Goal: Use online tool/utility: Utilize a website feature to perform a specific function

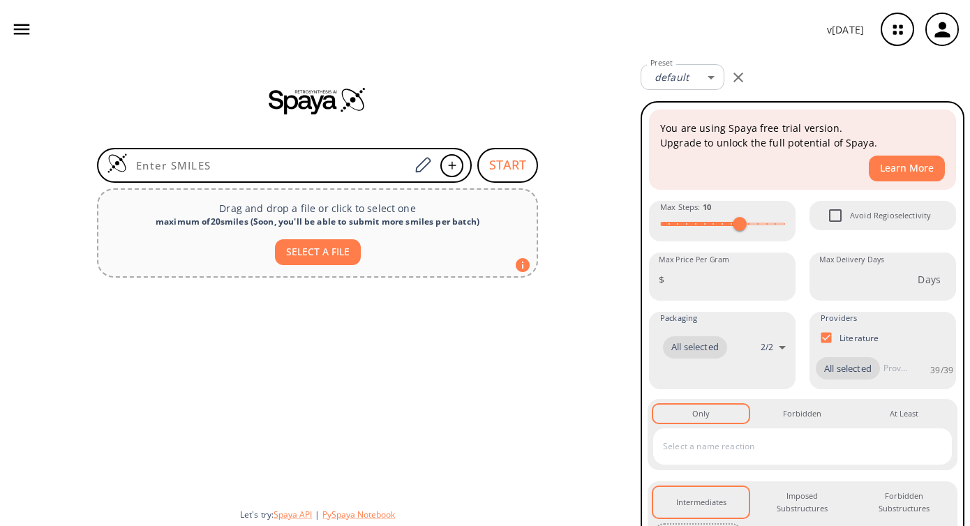
click at [582, 119] on div at bounding box center [317, 101] width 635 height 84
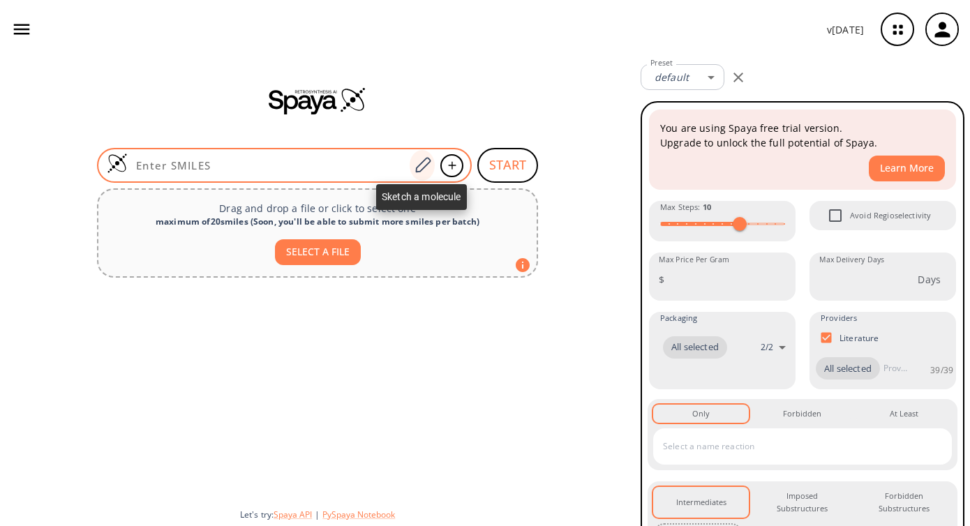
click at [417, 165] on icon at bounding box center [422, 165] width 19 height 18
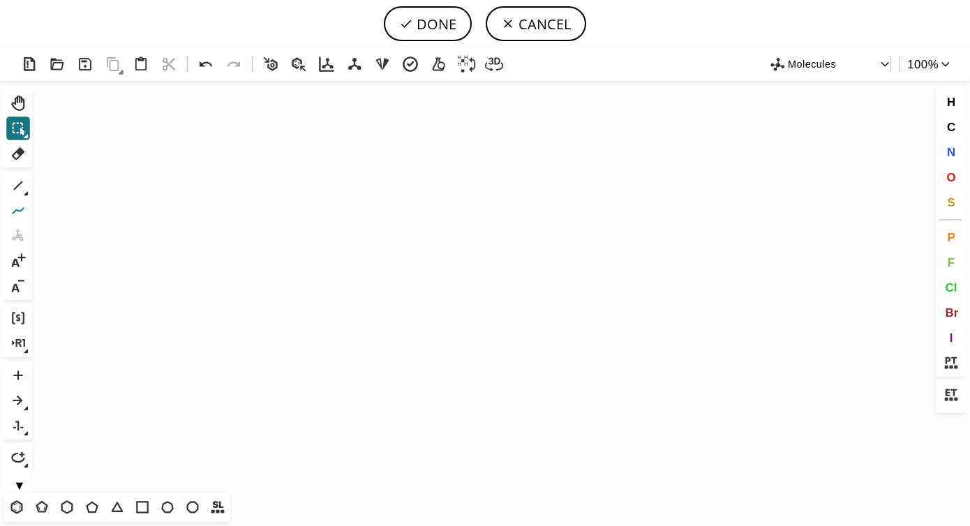
click at [19, 213] on icon at bounding box center [18, 211] width 18 height 18
click at [14, 187] on icon at bounding box center [18, 186] width 18 height 18
click at [237, 228] on icon "Created with [PERSON_NAME] 2.3.0" at bounding box center [485, 287] width 895 height 412
click at [20, 154] on icon at bounding box center [18, 153] width 13 height 13
click at [300, 225] on icon at bounding box center [300, 226] width 24 height 17
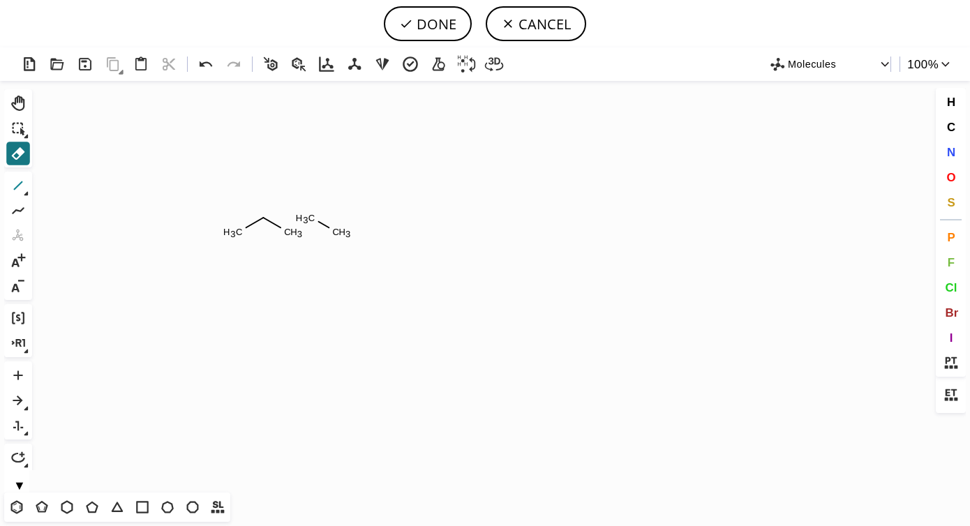
click at [21, 186] on icon at bounding box center [18, 186] width 18 height 18
drag, startPoint x: 292, startPoint y: 229, endPoint x: 307, endPoint y: 223, distance: 16.0
click at [22, 190] on icon at bounding box center [18, 186] width 18 height 18
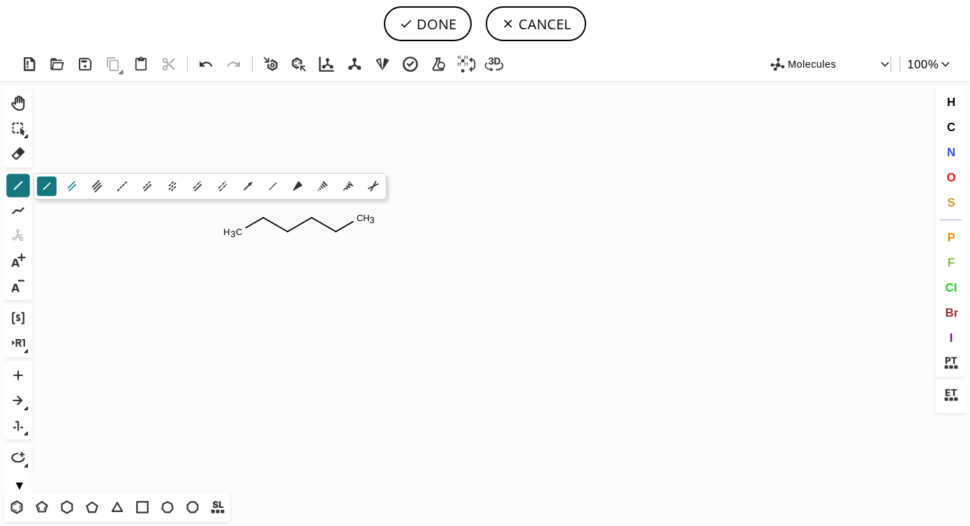
click at [70, 190] on icon at bounding box center [72, 187] width 8 height 10
drag, startPoint x: 245, startPoint y: 229, endPoint x: 245, endPoint y: 241, distance: 11.9
click at [206, 59] on icon at bounding box center [206, 64] width 20 height 20
click at [955, 182] on span "O" at bounding box center [951, 176] width 9 height 13
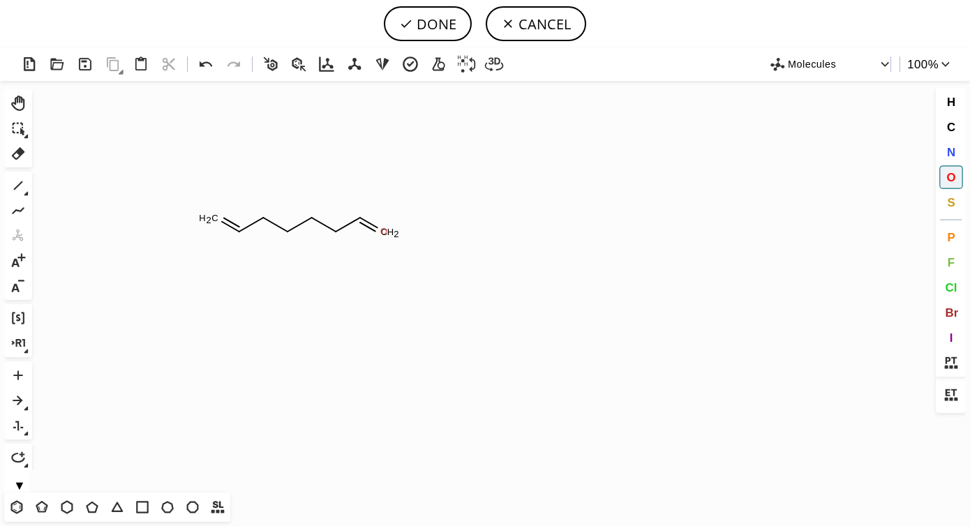
click at [384, 231] on tspan "O" at bounding box center [384, 231] width 7 height 10
click at [216, 219] on tspan "O" at bounding box center [213, 219] width 7 height 10
click at [17, 184] on icon at bounding box center [18, 186] width 18 height 18
click at [954, 177] on span "O" at bounding box center [951, 176] width 9 height 13
click at [361, 193] on tspan "O" at bounding box center [360, 193] width 7 height 10
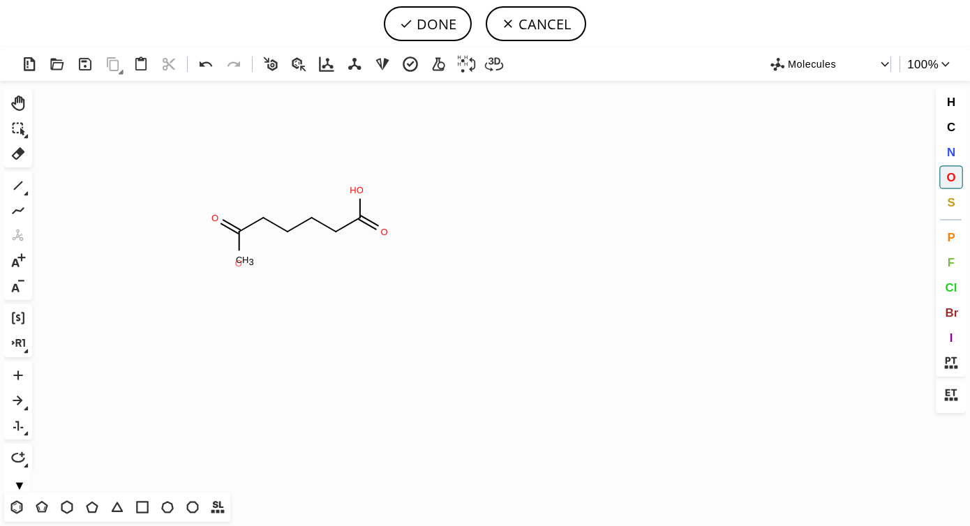
click at [239, 263] on tspan "O" at bounding box center [238, 263] width 7 height 10
click at [435, 24] on button "DONE" at bounding box center [428, 23] width 88 height 35
type input "C(O)(=O)CCCCC(O)=O"
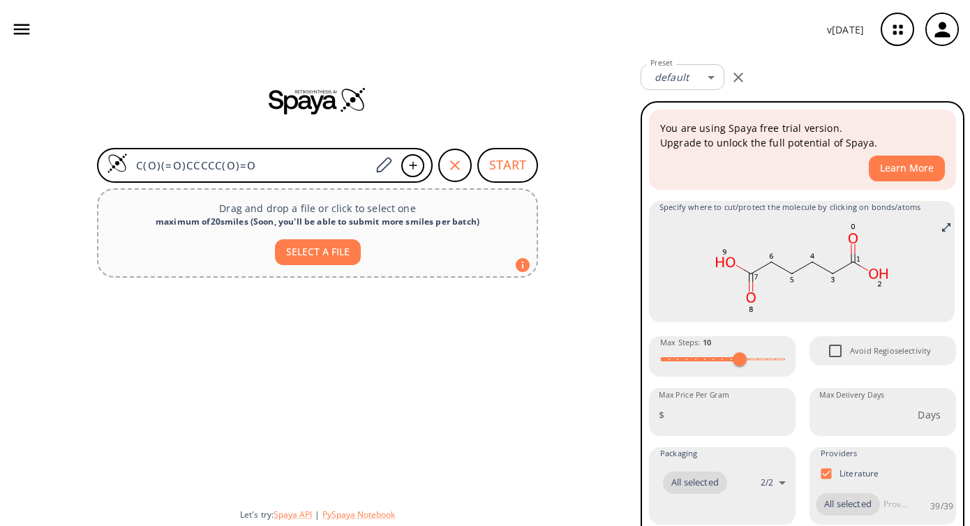
click at [619, 262] on div "C(O)(=O)CCCCC(O)=O START Drag and drop a file or click to select one maximum of…" at bounding box center [317, 293] width 635 height 468
click at [957, 323] on div "Specify where to cut/protect the molecule by clicking on bonds/atoms" at bounding box center [803, 262] width 310 height 124
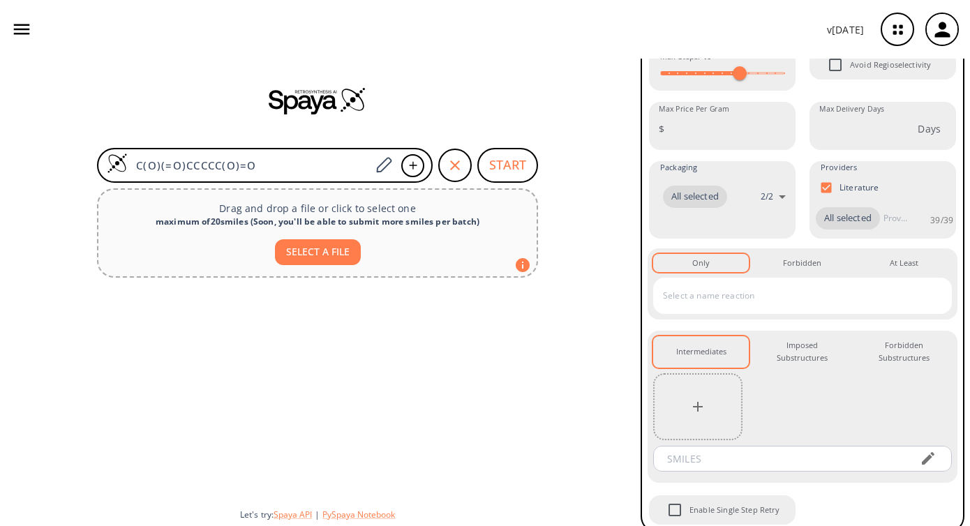
scroll to position [298, 0]
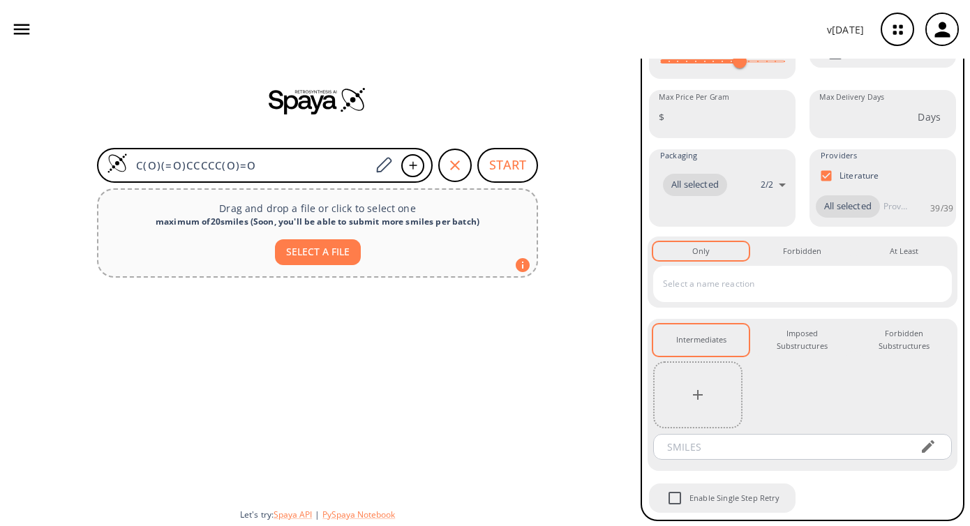
click at [723, 393] on div at bounding box center [697, 395] width 89 height 67
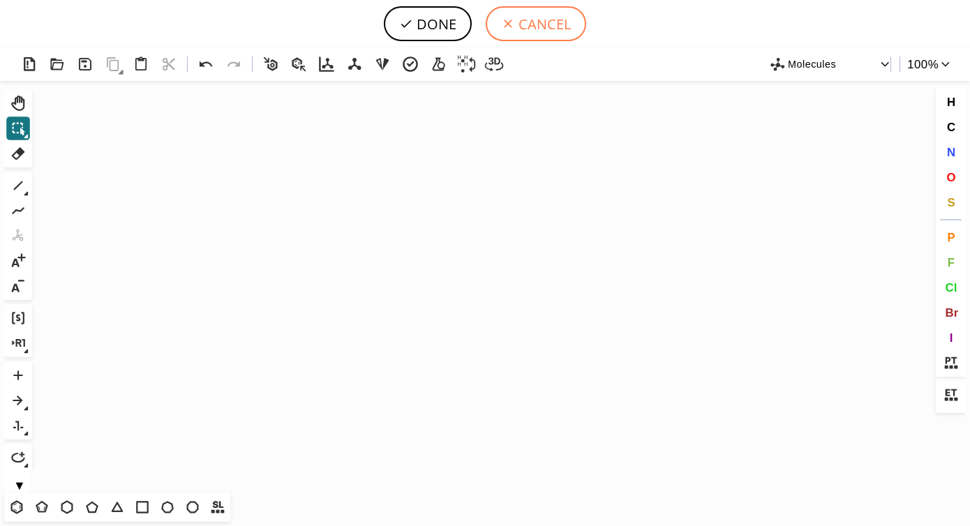
click at [568, 20] on button "CANCEL" at bounding box center [536, 23] width 101 height 35
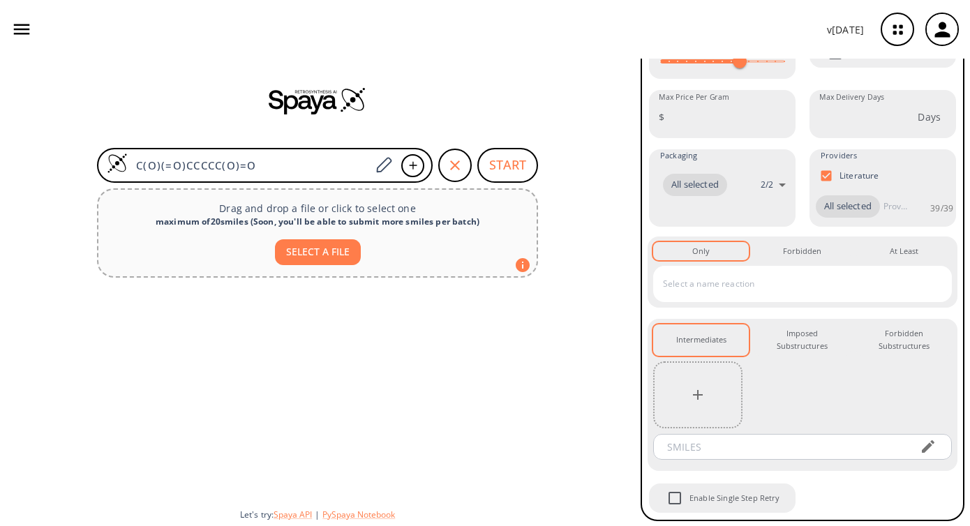
click at [959, 311] on div "You are using Spaya free trial version. Upgrade to unlock the full potential of…" at bounding box center [803, 162] width 324 height 718
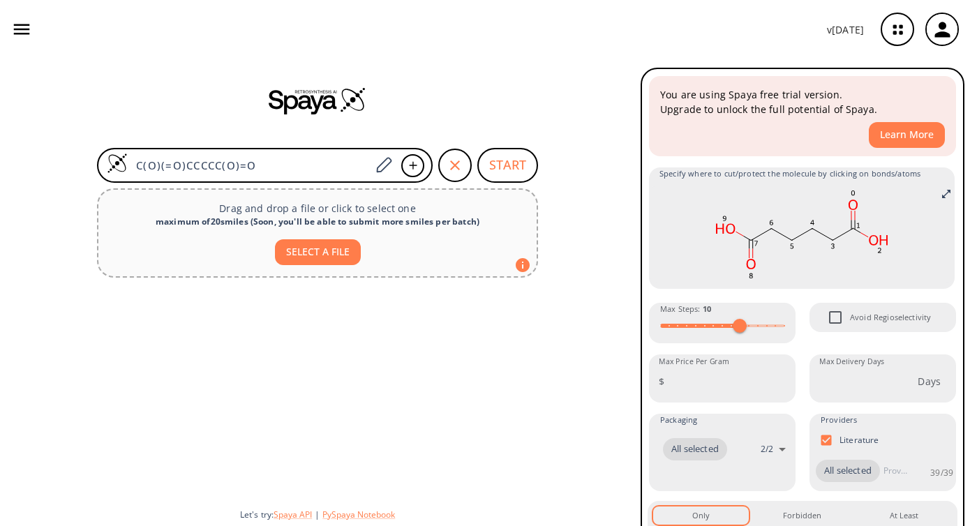
scroll to position [0, 0]
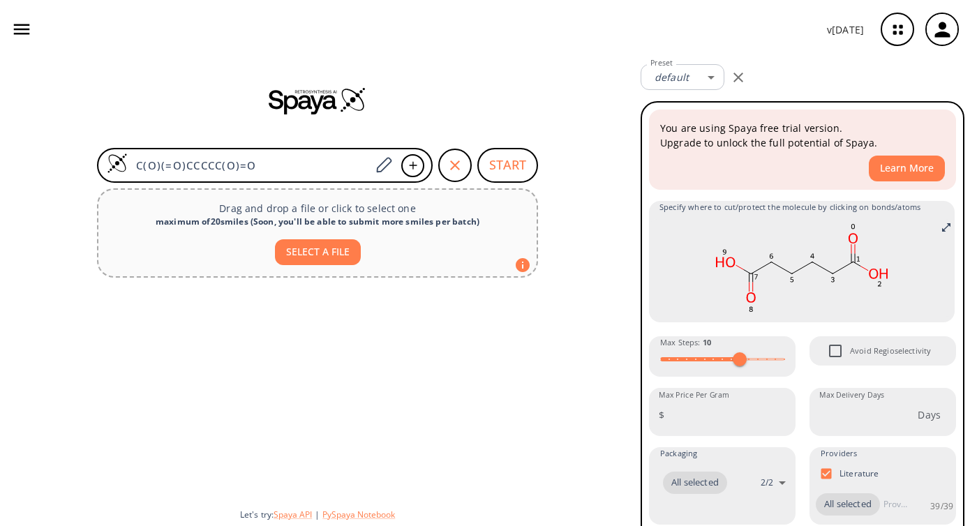
click at [515, 174] on button "START" at bounding box center [508, 165] width 61 height 35
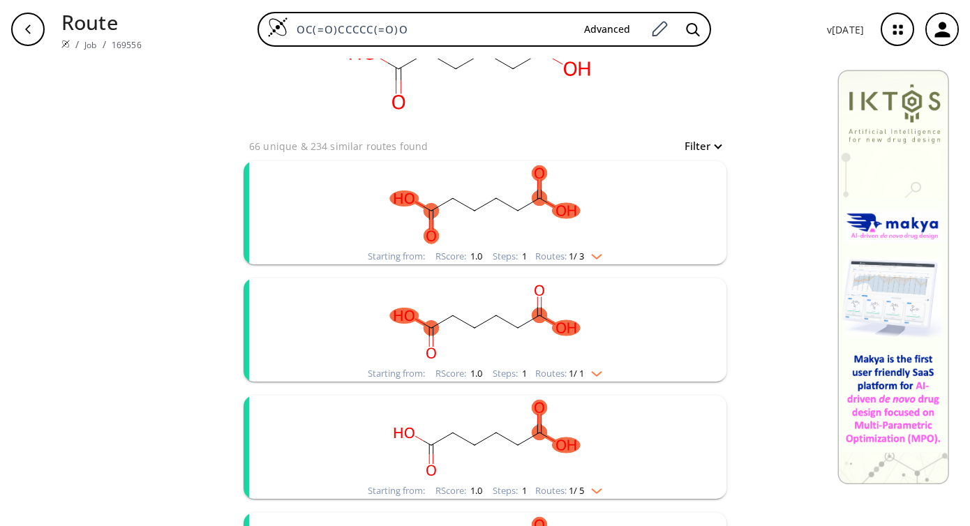
scroll to position [112, 0]
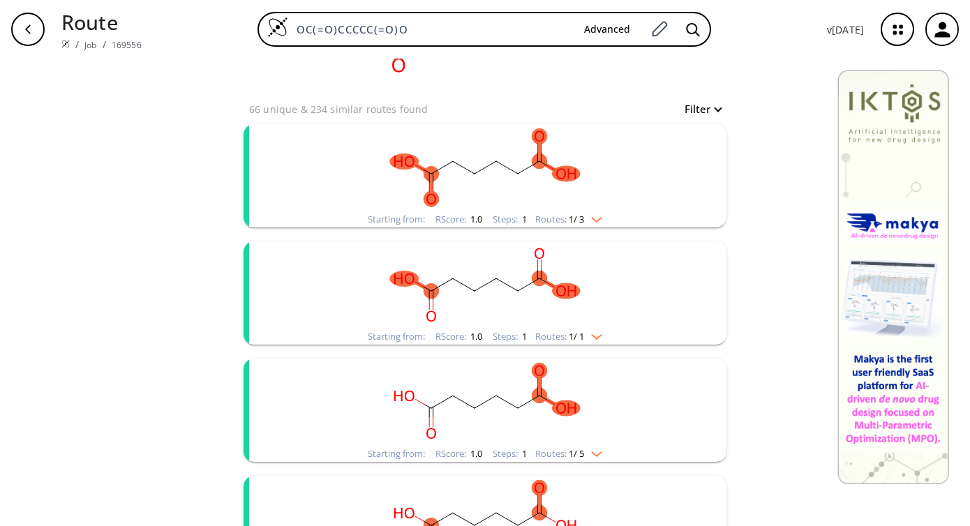
click at [605, 207] on rect "clusters" at bounding box center [485, 167] width 363 height 87
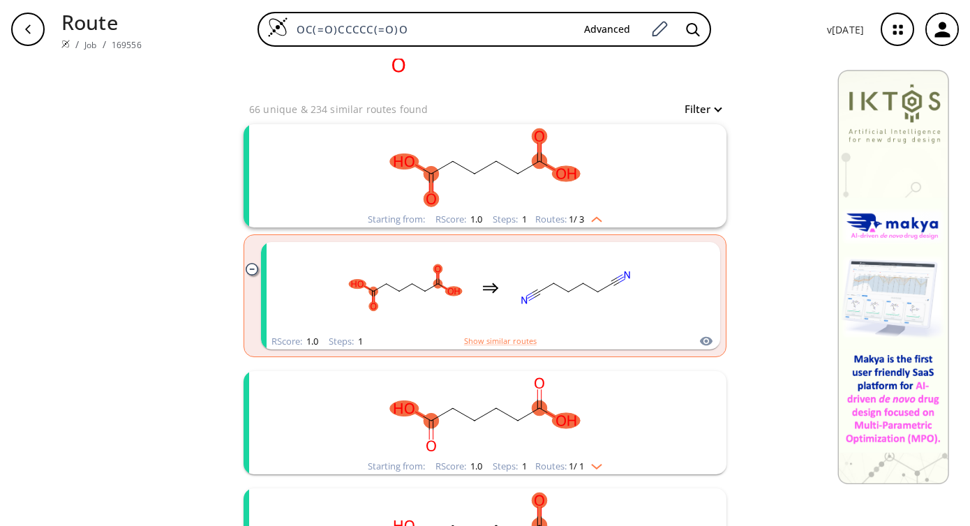
click at [605, 207] on rect "clusters" at bounding box center [485, 167] width 363 height 87
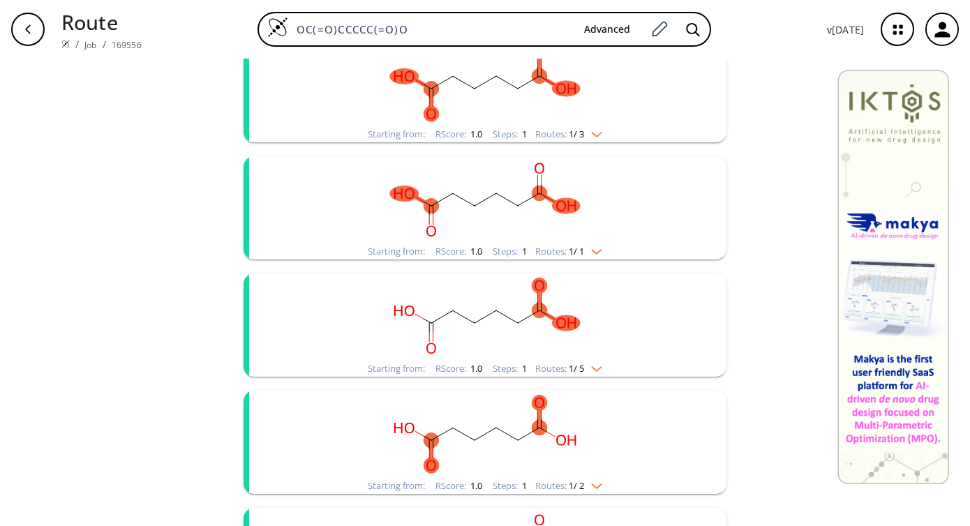
scroll to position [251, 0]
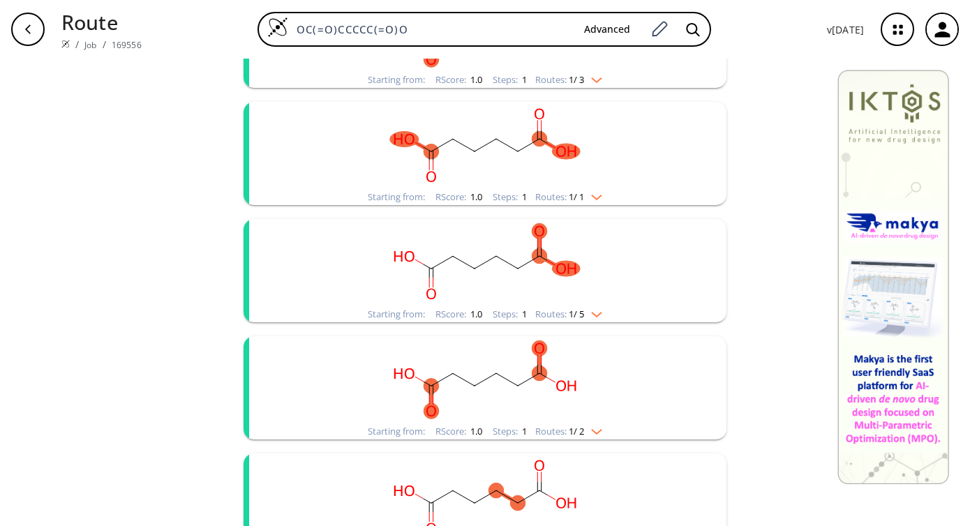
click at [614, 186] on rect "clusters" at bounding box center [485, 145] width 363 height 87
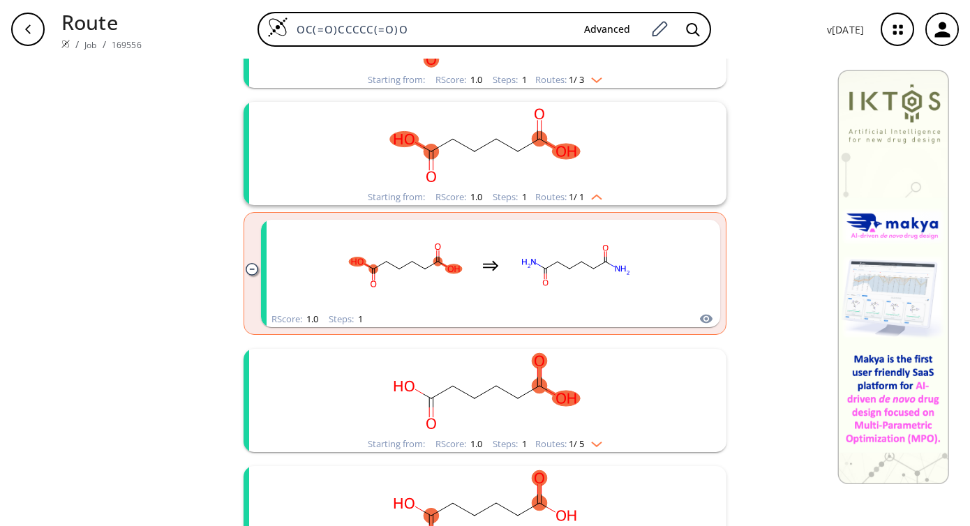
click at [614, 186] on rect "clusters" at bounding box center [485, 145] width 363 height 87
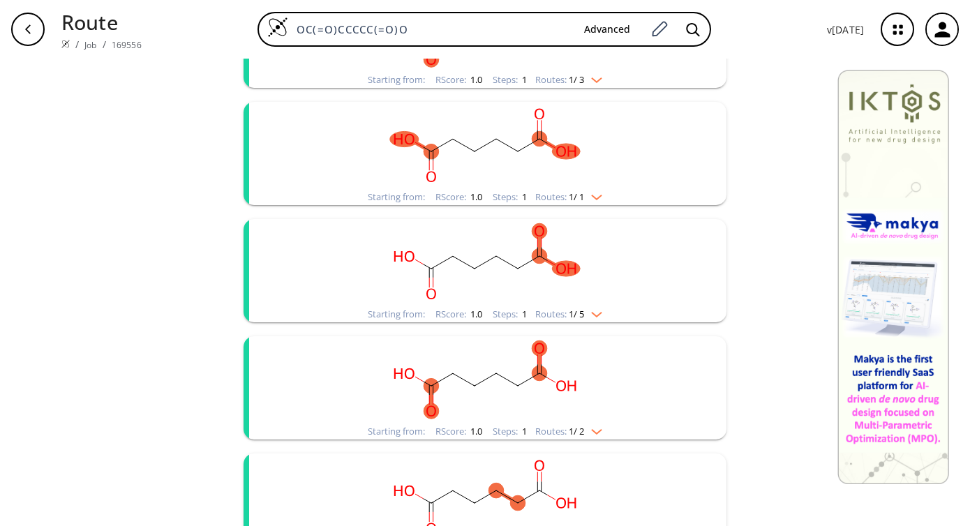
click at [601, 311] on img "clusters" at bounding box center [593, 312] width 18 height 11
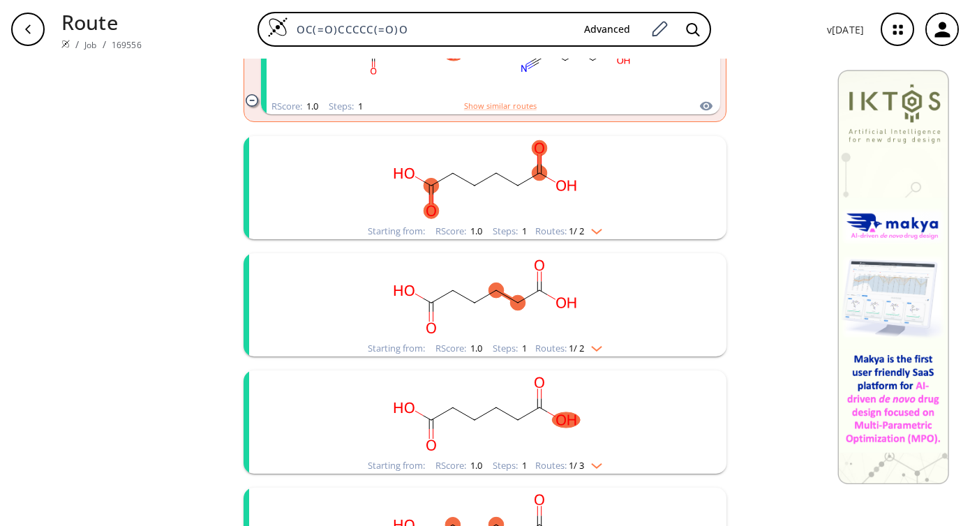
scroll to position [586, 0]
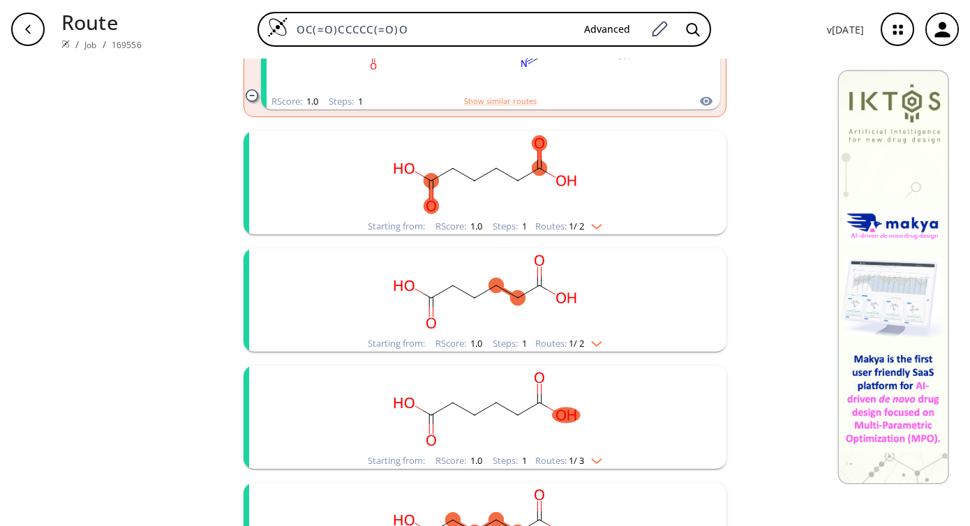
click at [607, 188] on rect "clusters" at bounding box center [485, 174] width 363 height 87
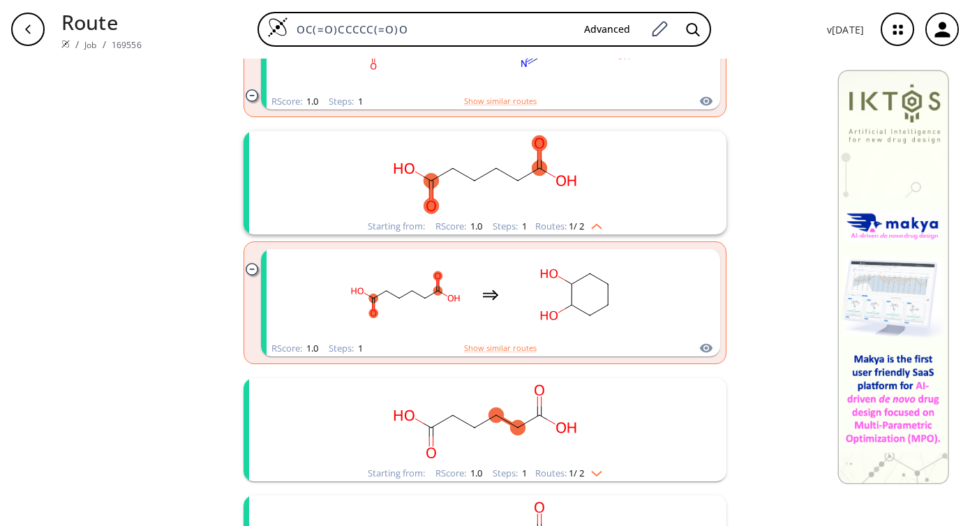
click at [769, 229] on div "clear 66 unique & 234 similar routes found Filter Starting from: RScore : 1.0 S…" at bounding box center [485, 508] width 970 height 2072
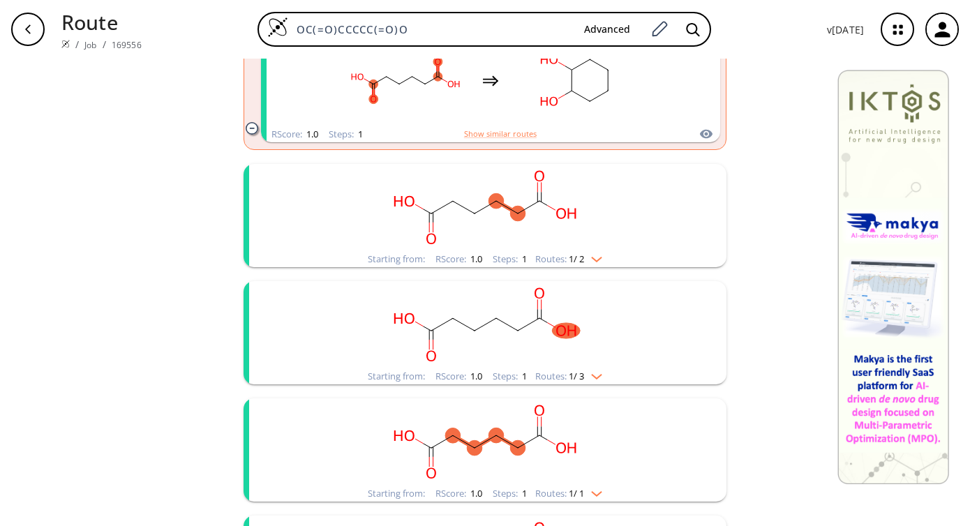
scroll to position [810, 0]
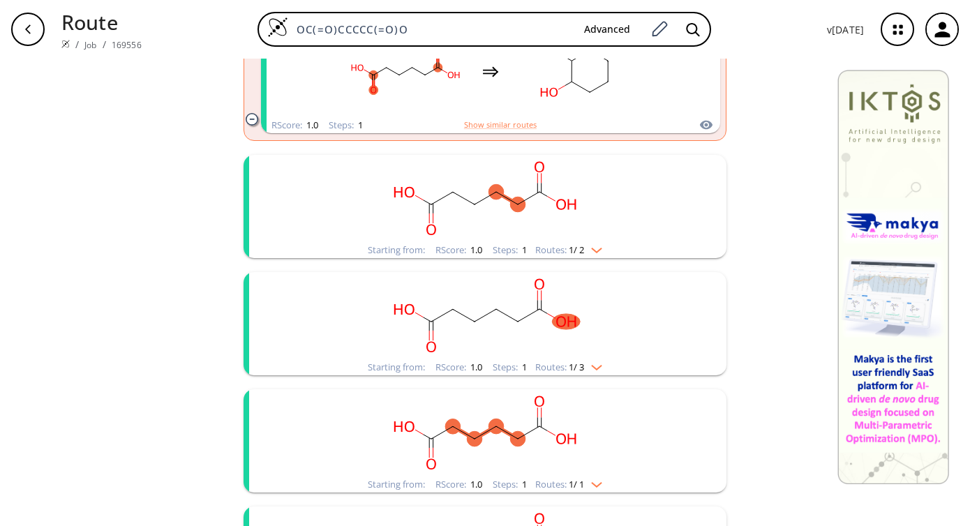
click at [605, 226] on rect "clusters" at bounding box center [485, 198] width 363 height 87
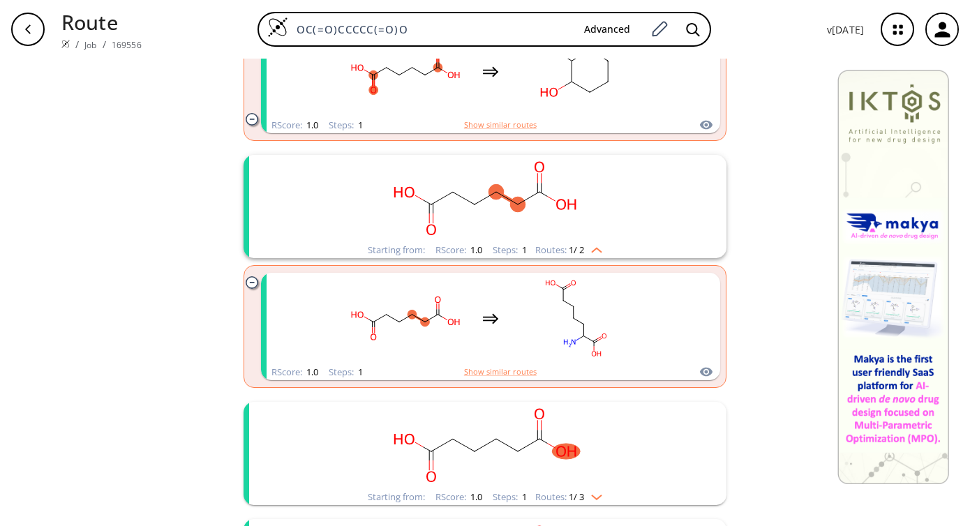
click at [780, 247] on div "clear 66 unique & 234 similar routes found Filter Starting from: RScore : 1.0 S…" at bounding box center [485, 350] width 970 height 2202
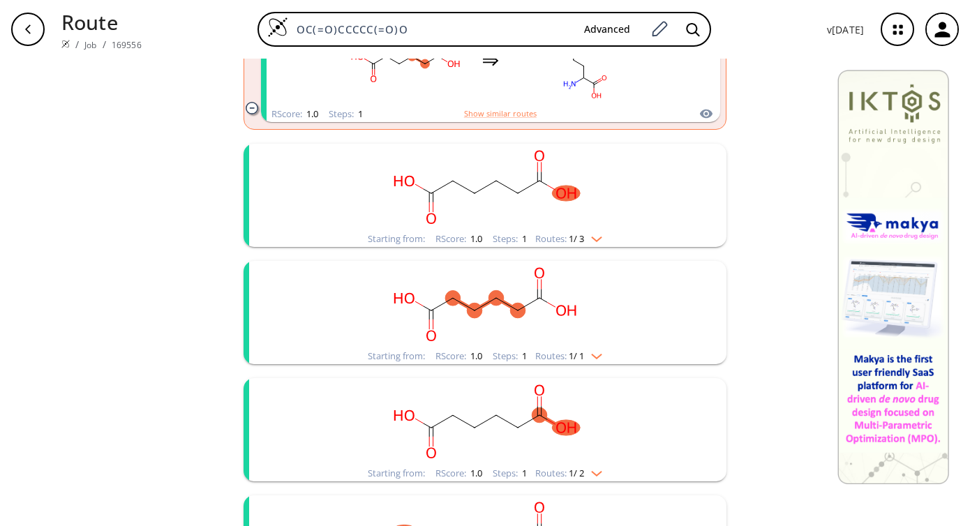
scroll to position [1117, 0]
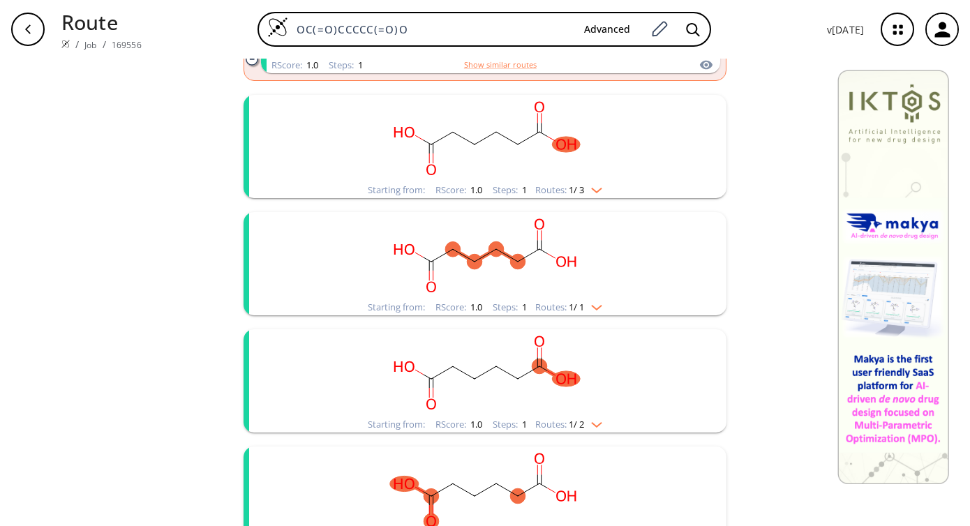
click at [651, 140] on rect "clusters" at bounding box center [485, 138] width 363 height 87
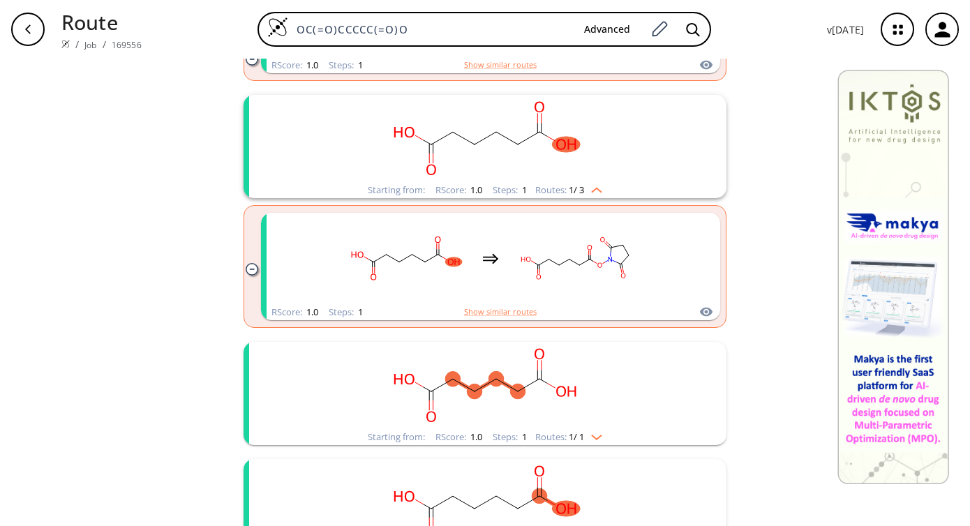
click at [767, 172] on div "clear 66 unique & 234 similar routes found Filter Starting from: RScore : 1.0 S…" at bounding box center [485, 108] width 970 height 2332
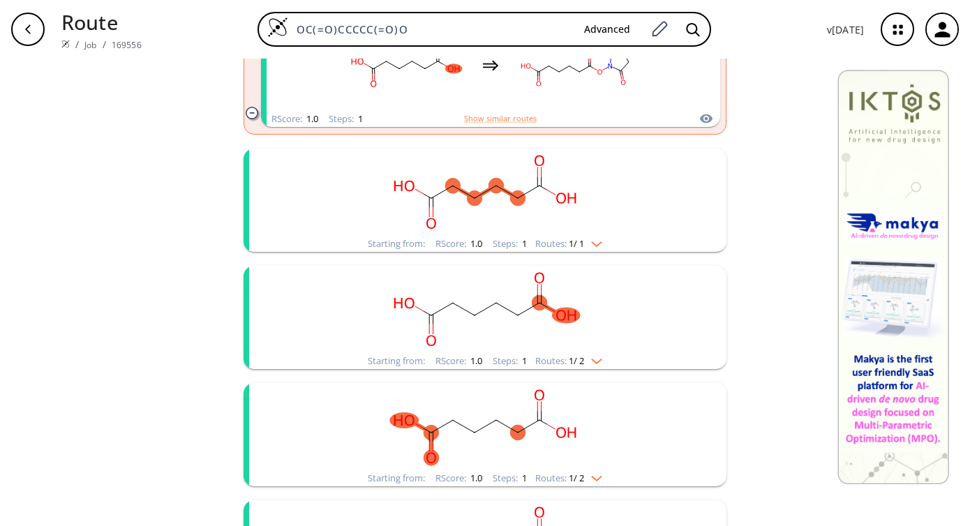
scroll to position [1313, 0]
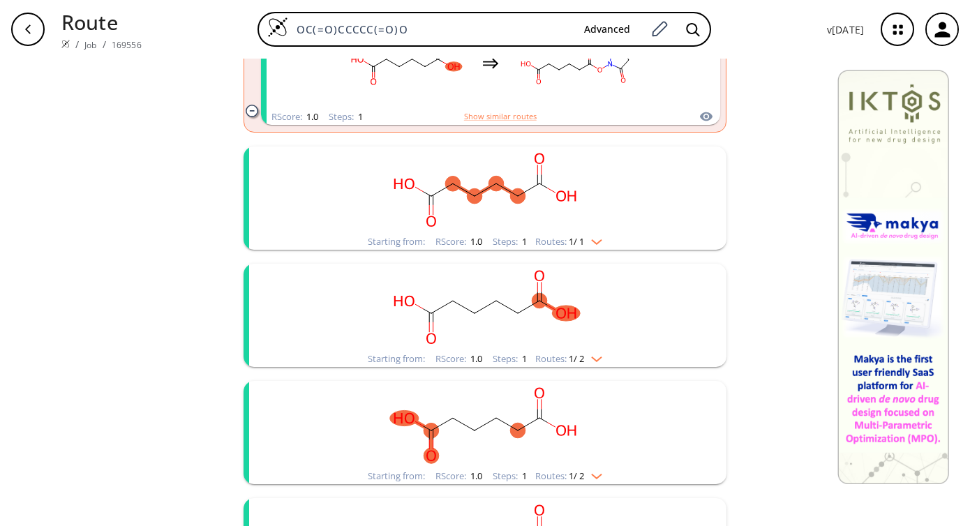
click at [668, 202] on div "Starting from: RScore : 1.0 Steps : 1 Routes: 1 / 1" at bounding box center [485, 198] width 483 height 103
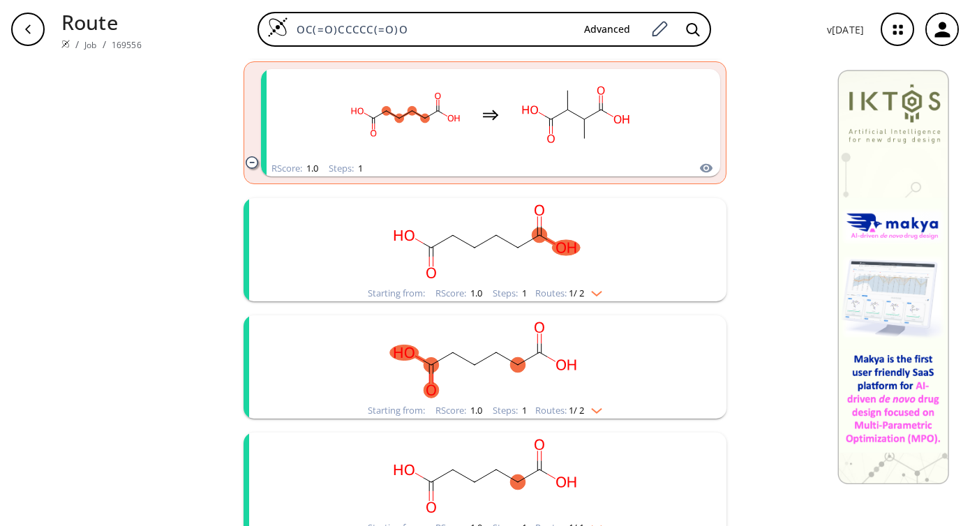
scroll to position [1536, 0]
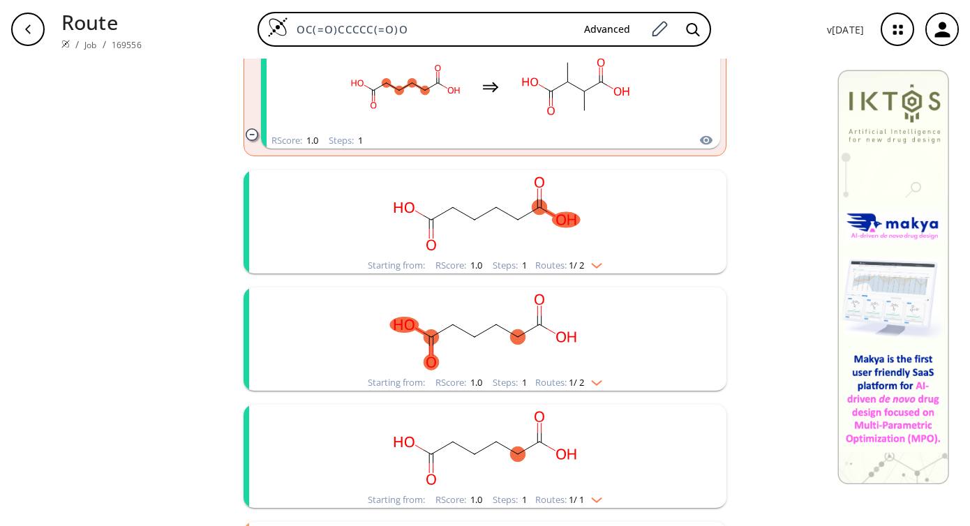
click at [645, 231] on rect "clusters" at bounding box center [485, 213] width 363 height 87
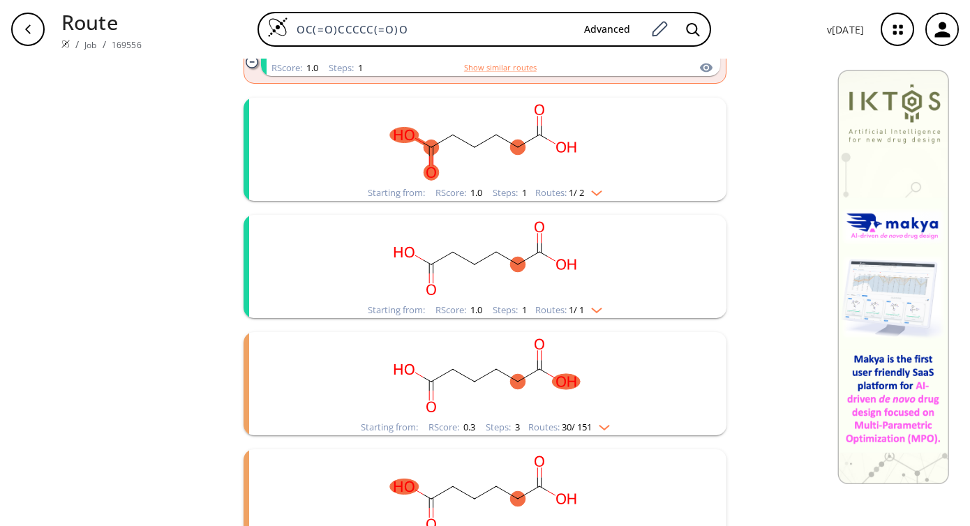
scroll to position [1899, 0]
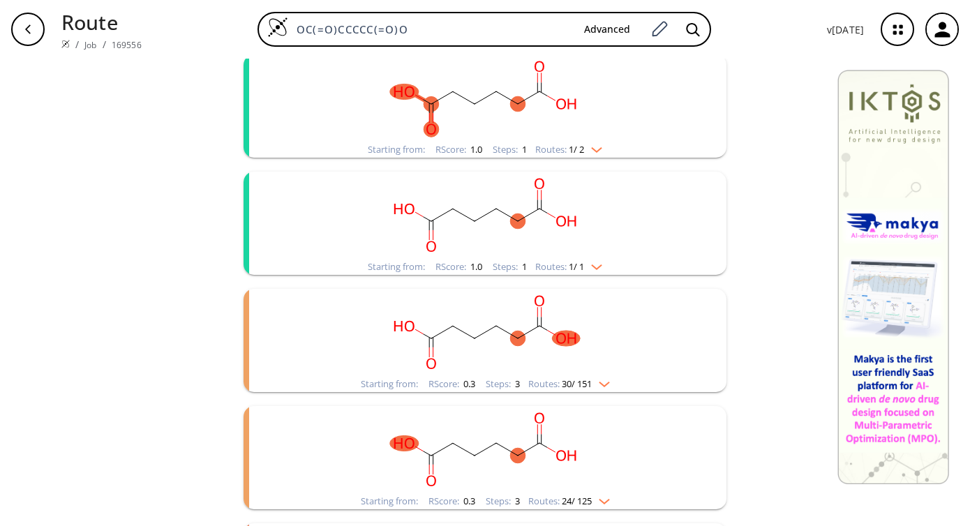
click at [673, 94] on div "Starting from: RScore : 1.0 Steps : 1 Routes: 1 / 2" at bounding box center [485, 105] width 483 height 103
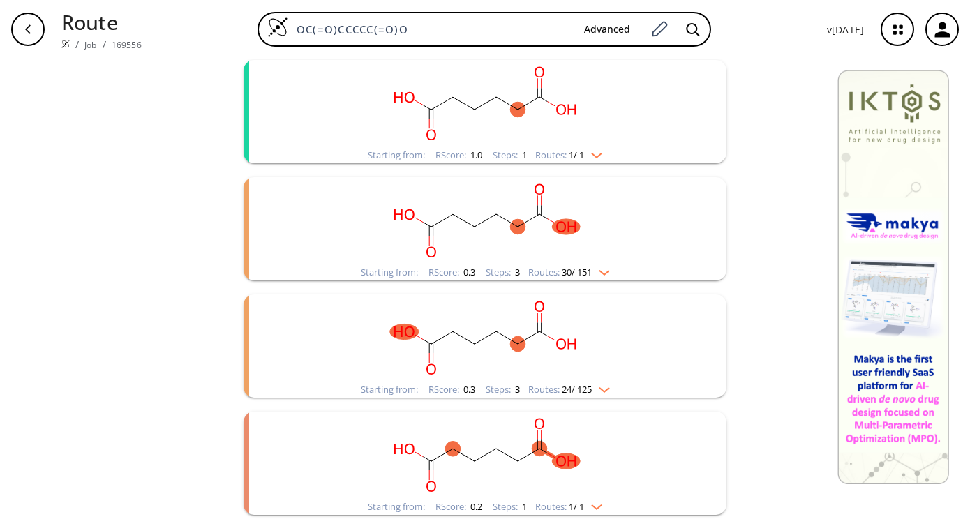
scroll to position [2150, 0]
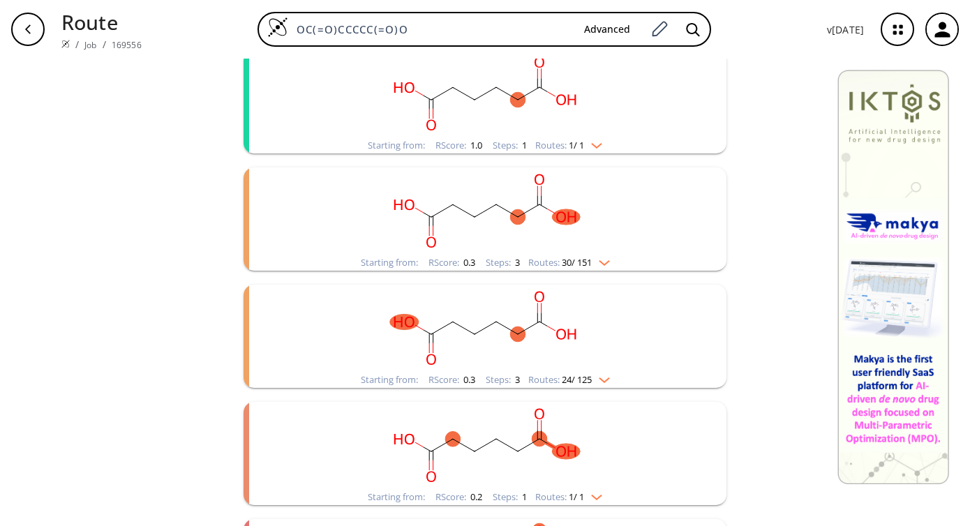
click at [653, 105] on rect "clusters" at bounding box center [485, 93] width 363 height 87
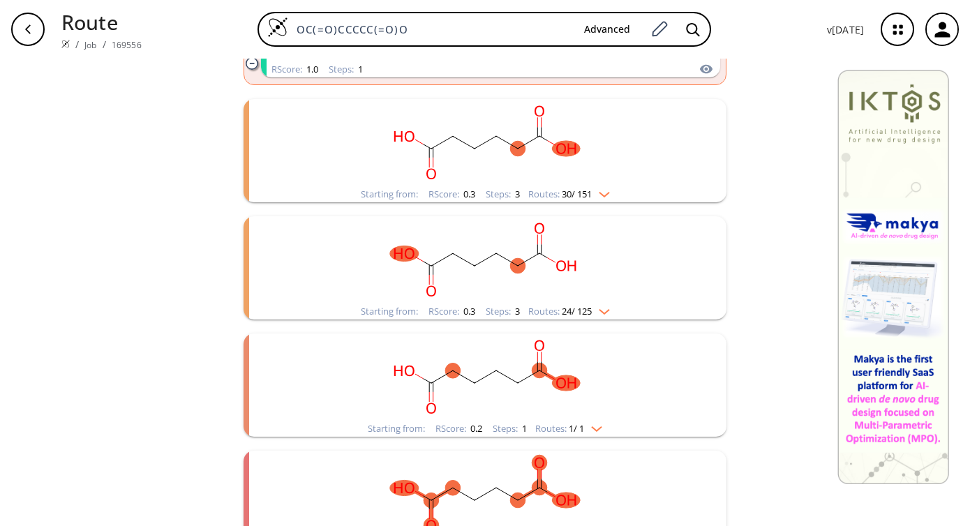
scroll to position [2374, 0]
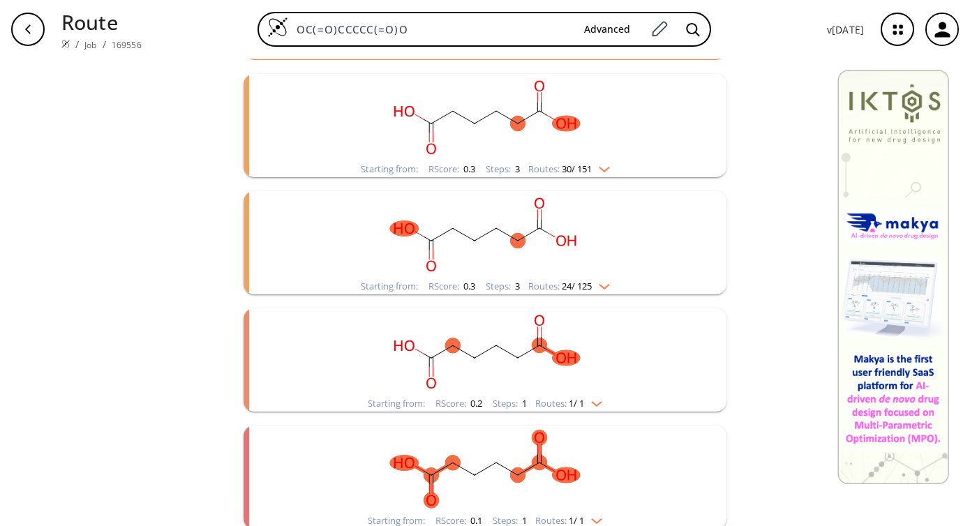
click at [684, 131] on div "Starting from: RScore : 0.3 Steps : 3 Routes: 30 / 151" at bounding box center [485, 125] width 483 height 103
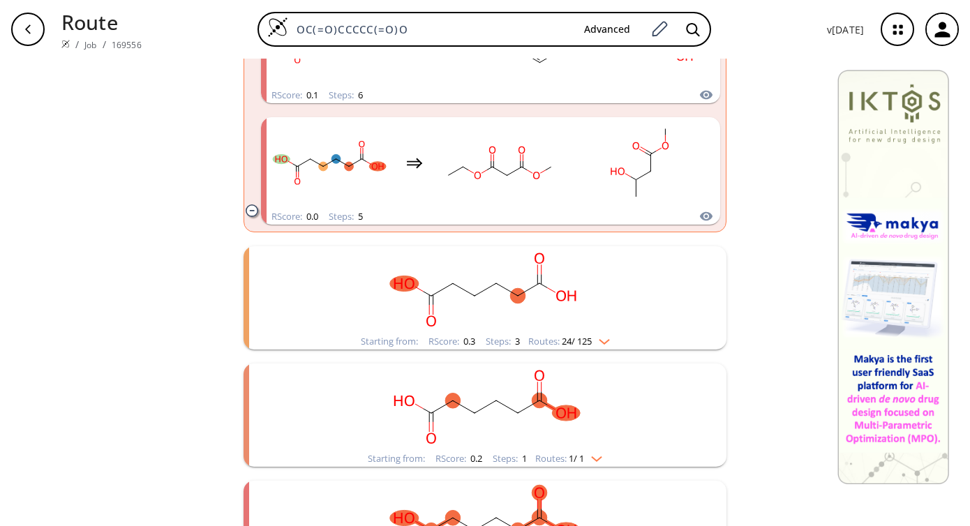
scroll to position [6036, 0]
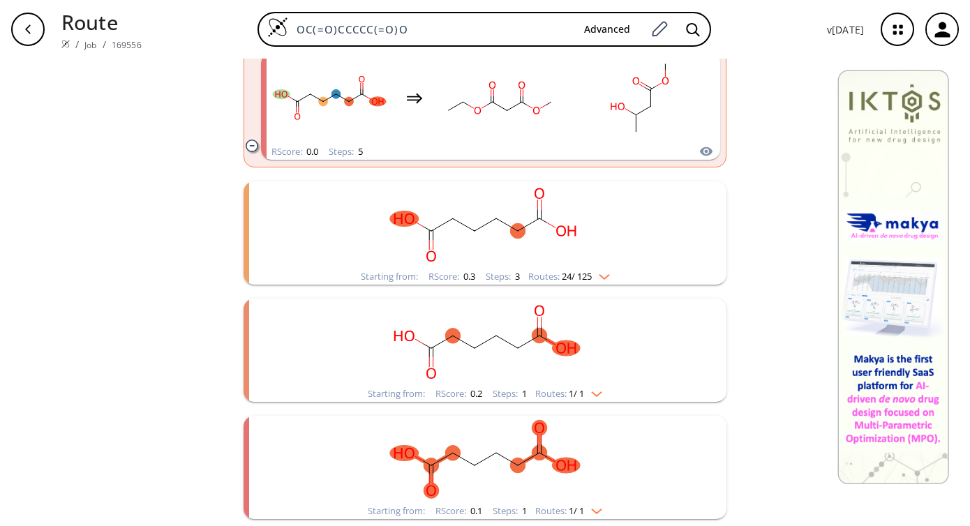
click at [654, 242] on rect "clusters" at bounding box center [485, 225] width 363 height 87
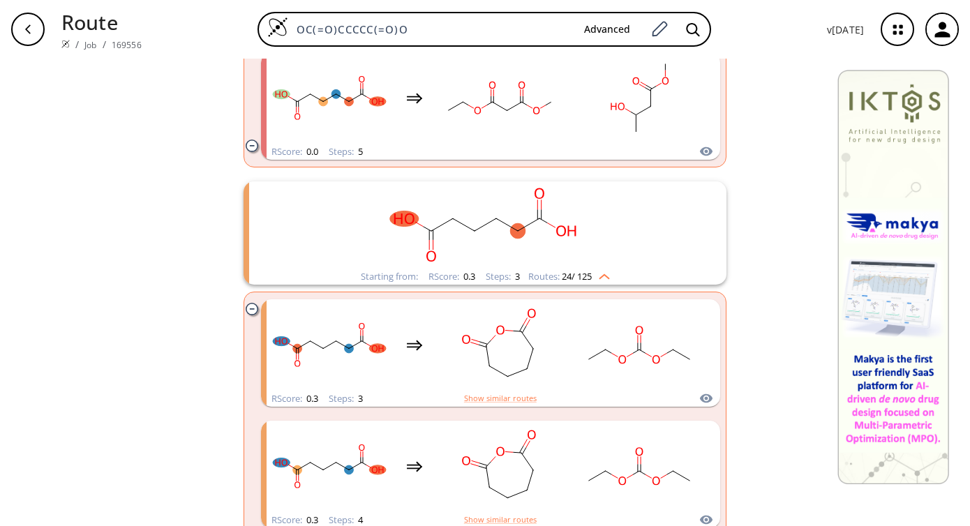
click at [672, 258] on div "Starting from: RScore : 0.3 Steps : 3 Routes: 24 / 125" at bounding box center [485, 233] width 483 height 103
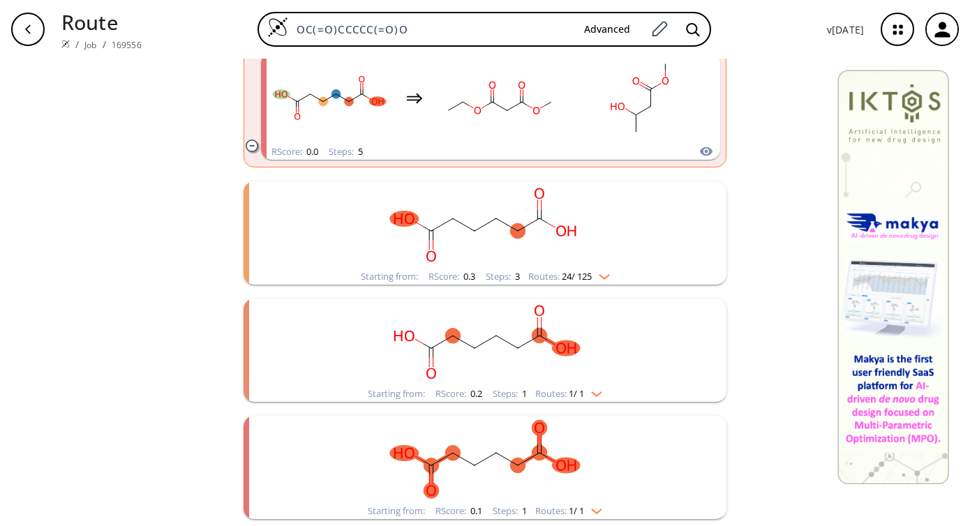
click at [684, 360] on div "Starting from: RScore : 0.2 Steps : 1 Routes: 1 / 1" at bounding box center [485, 350] width 483 height 103
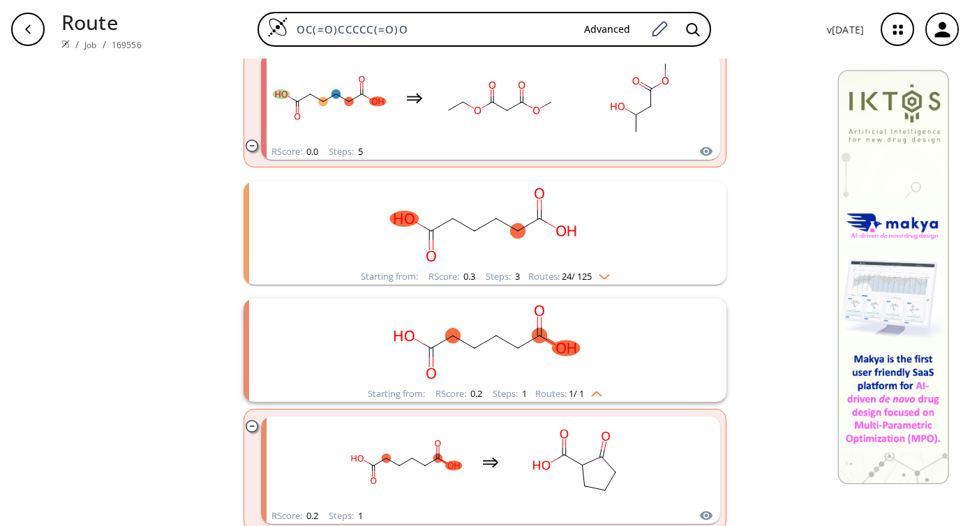
click at [684, 360] on div "Starting from: RScore : 0.2 Steps : 1 Routes: 1 / 1" at bounding box center [485, 350] width 483 height 103
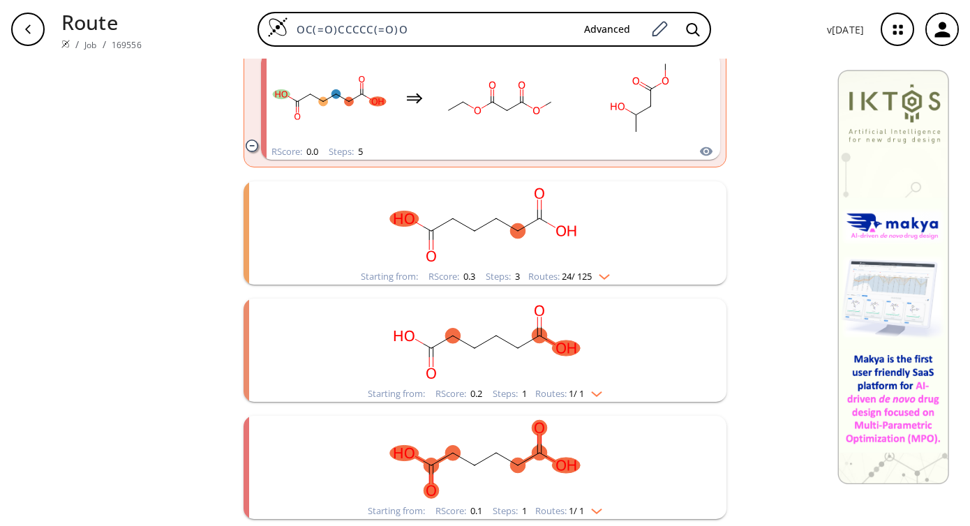
click at [635, 471] on rect "clusters" at bounding box center [485, 459] width 363 height 87
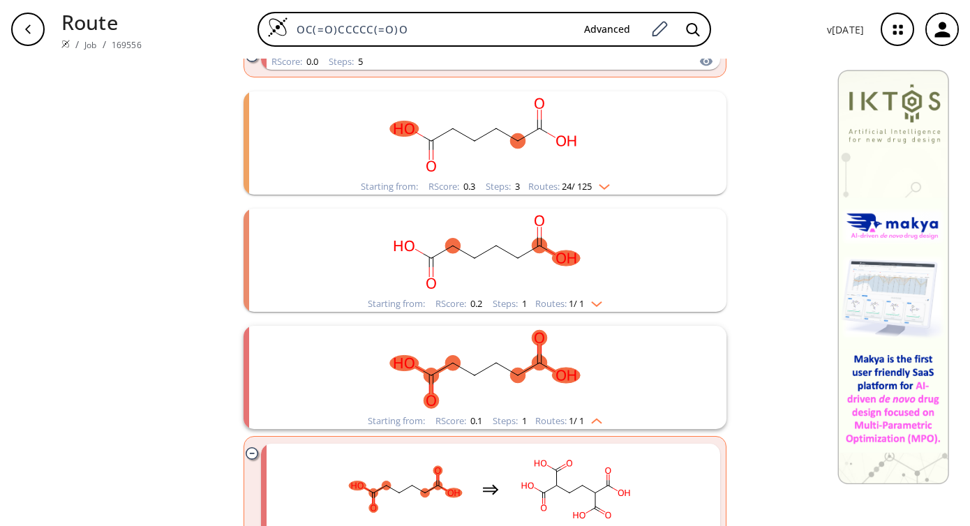
scroll to position [6166, 0]
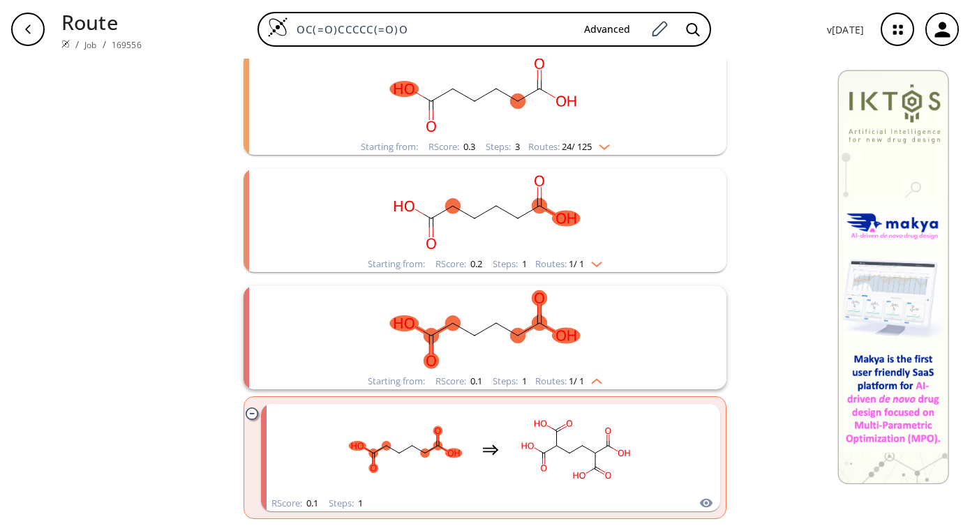
click at [667, 365] on div "Starting from: RScore : 0.1 Steps : 1 Routes: 1 / 1" at bounding box center [485, 337] width 483 height 103
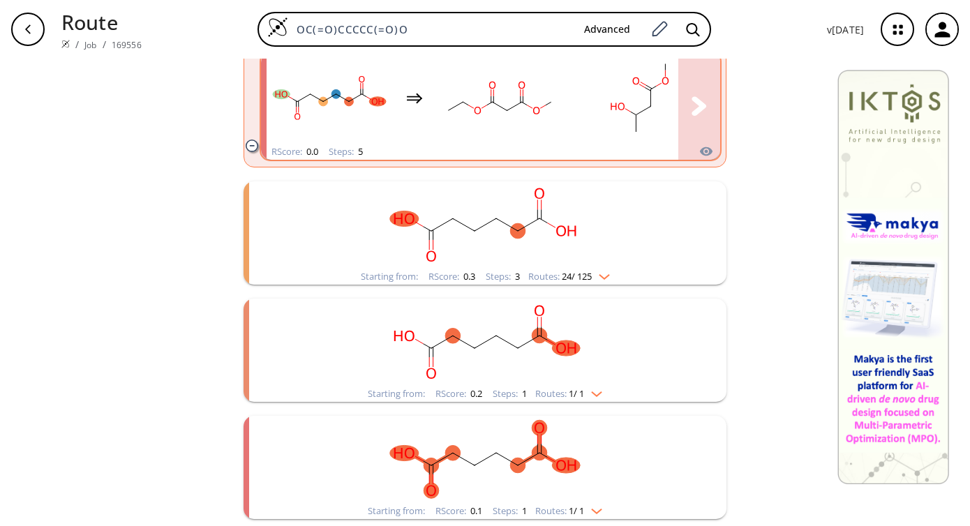
scroll to position [6036, 0]
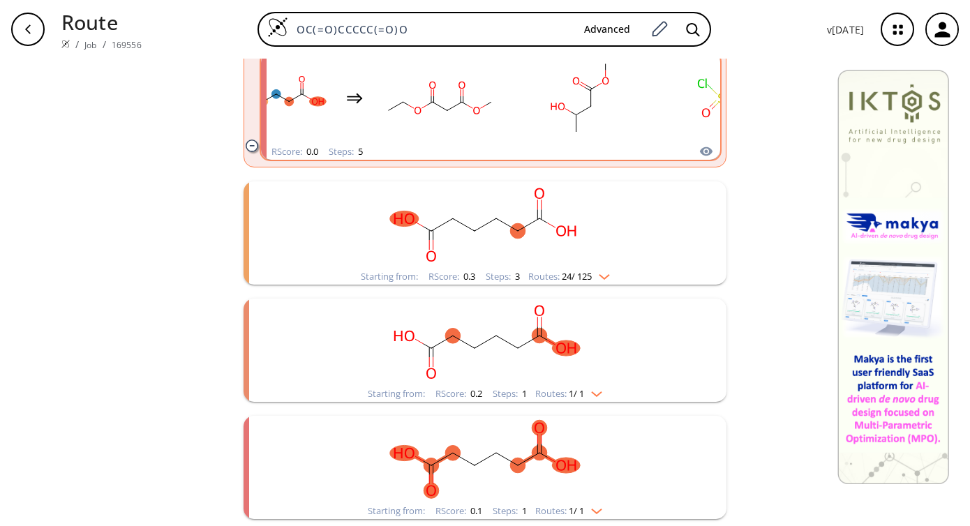
click at [33, 29] on div "button" at bounding box center [28, 30] width 34 height 34
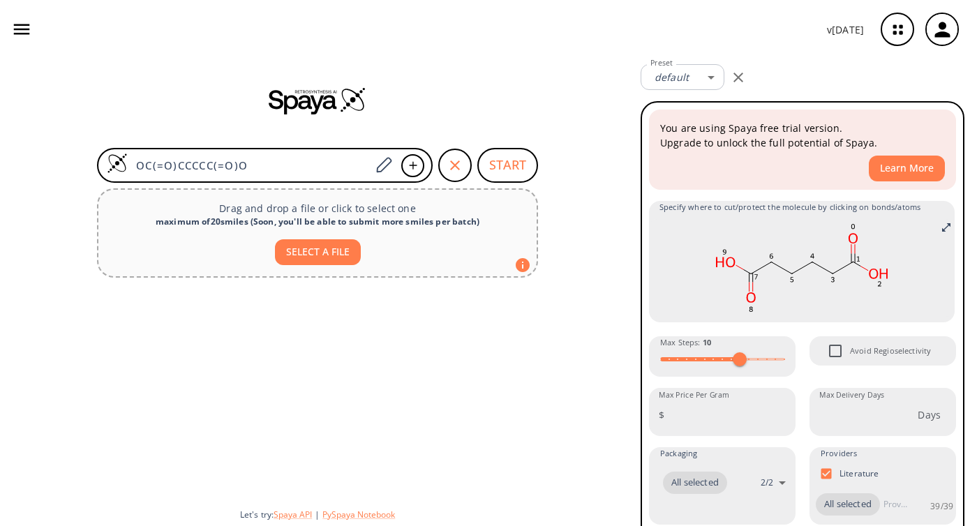
click at [566, 156] on div "OC(=O)CCCCC(=O)O START Drag and drop a file or click to select one maximum of 2…" at bounding box center [317, 293] width 635 height 468
click at [569, 158] on div "OC(=O)CCCCC(=O)O START Drag and drop a file or click to select one maximum of 2…" at bounding box center [317, 293] width 635 height 468
click at [568, 212] on div "OC(=O)CCCCC(=O)O START Drag and drop a file or click to select one maximum of 2…" at bounding box center [317, 293] width 635 height 468
